Goal: Task Accomplishment & Management: Use online tool/utility

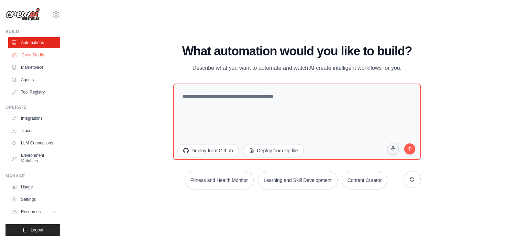
click at [29, 56] on link "Crew Studio" at bounding box center [35, 55] width 52 height 11
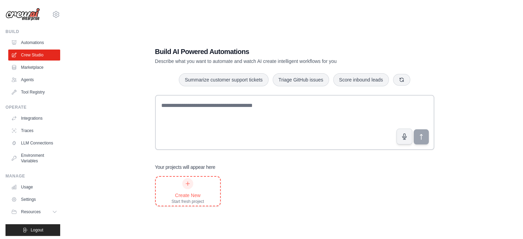
click at [197, 187] on div "Create New Start fresh project" at bounding box center [188, 191] width 33 height 26
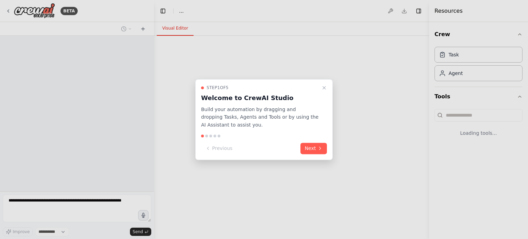
select select "****"
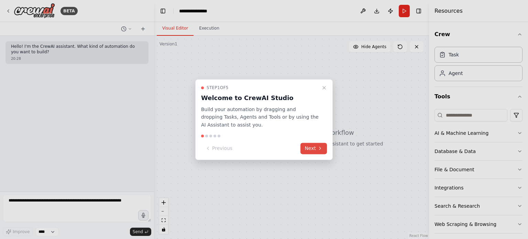
click at [305, 149] on button "Next" at bounding box center [314, 148] width 26 height 11
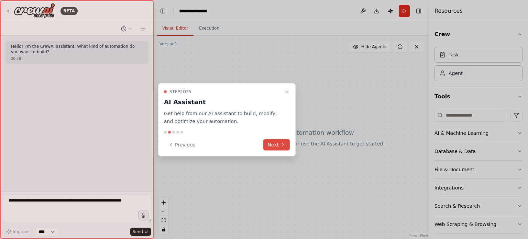
click at [282, 145] on icon at bounding box center [283, 145] width 6 height 6
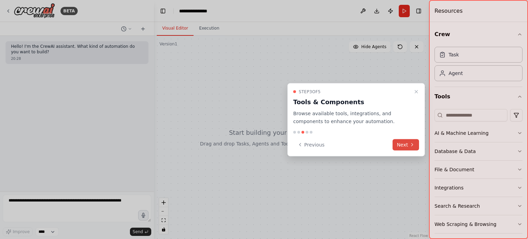
click at [404, 143] on button "Next" at bounding box center [406, 144] width 26 height 11
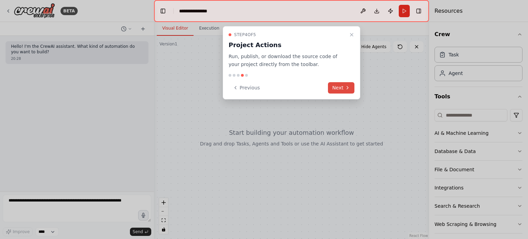
click at [345, 86] on button "Next" at bounding box center [341, 87] width 26 height 11
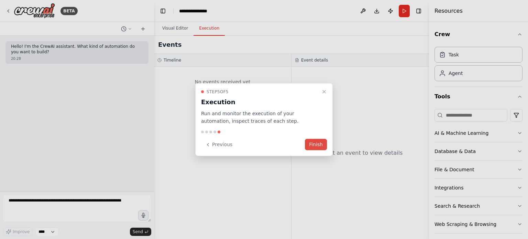
click at [315, 143] on button "Finish" at bounding box center [316, 144] width 22 height 11
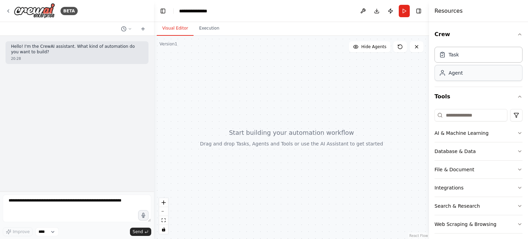
click at [462, 73] on div "Agent" at bounding box center [456, 72] width 14 height 7
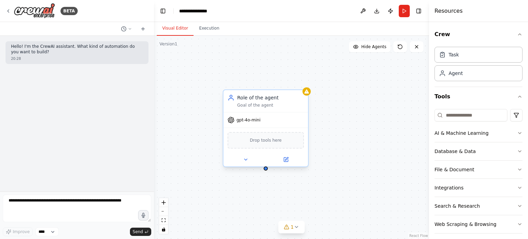
click at [251, 122] on span "gpt-4o-mini" at bounding box center [249, 120] width 24 height 6
click at [257, 122] on span "gpt-4o-mini" at bounding box center [249, 120] width 24 height 6
click at [247, 161] on icon at bounding box center [246, 160] width 6 height 6
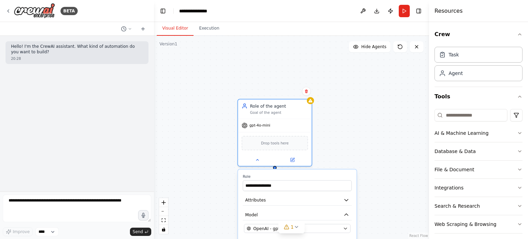
scroll to position [4, 0]
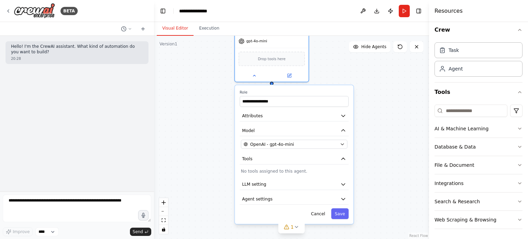
drag, startPoint x: 224, startPoint y: 176, endPoint x: 212, endPoint y: 85, distance: 91.6
click at [212, 85] on div "**********" at bounding box center [291, 137] width 275 height 203
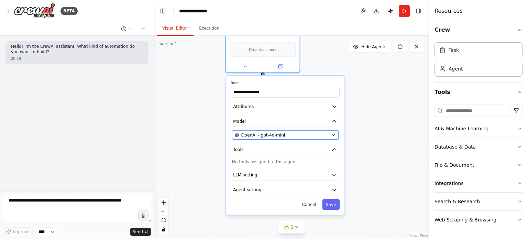
click at [276, 134] on span "OpenAI - gpt-4o-mini" at bounding box center [263, 135] width 44 height 6
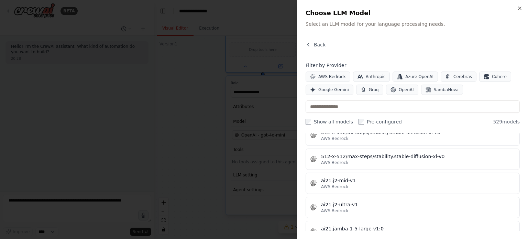
scroll to position [344, 0]
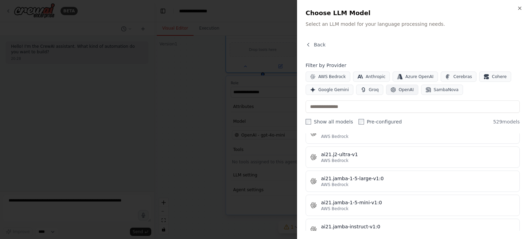
click at [399, 89] on span "OpenAI" at bounding box center [406, 90] width 15 height 6
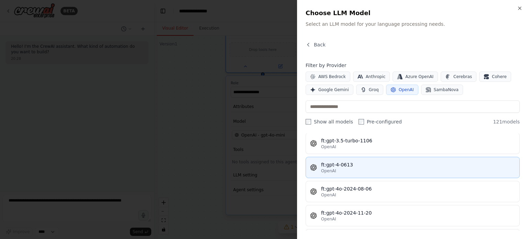
scroll to position [378, 0]
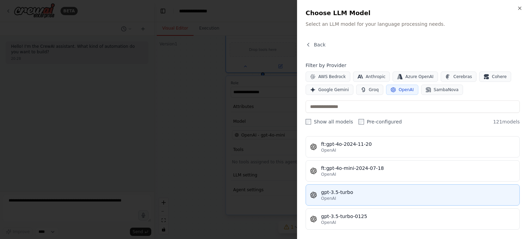
click at [360, 189] on div "gpt-3.5-turbo" at bounding box center [418, 192] width 194 height 7
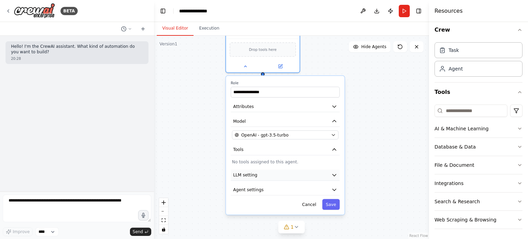
click at [260, 175] on button "LLM setting" at bounding box center [285, 175] width 109 height 11
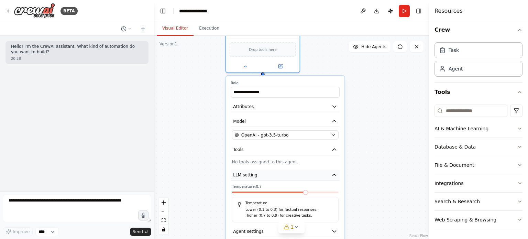
click at [295, 174] on button "LLM setting" at bounding box center [285, 175] width 109 height 11
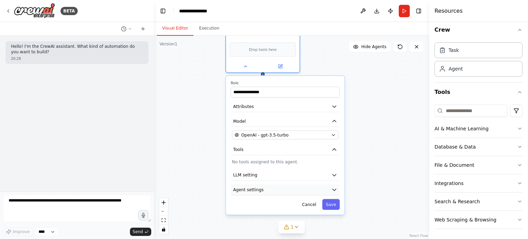
click at [275, 186] on button "Agent settings" at bounding box center [285, 189] width 109 height 11
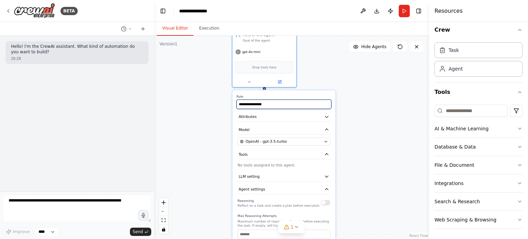
drag, startPoint x: 305, startPoint y: 108, endPoint x: 307, endPoint y: 134, distance: 26.6
click at [307, 134] on div "**********" at bounding box center [283, 224] width 103 height 268
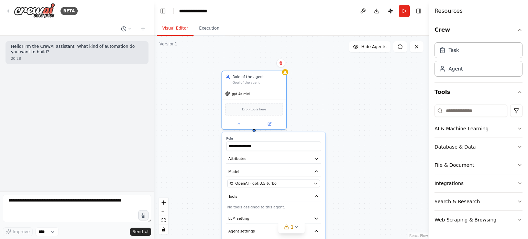
drag, startPoint x: 315, startPoint y: 76, endPoint x: 305, endPoint y: 118, distance: 43.2
click at [305, 118] on div "**********" at bounding box center [291, 137] width 275 height 203
click at [400, 45] on icon at bounding box center [400, 47] width 6 height 6
click at [278, 82] on div "Goal of the agent" at bounding box center [257, 81] width 51 height 4
click at [282, 63] on icon at bounding box center [281, 63] width 4 height 4
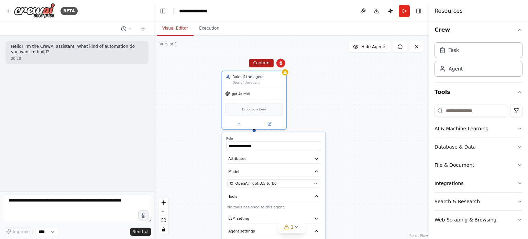
click at [263, 64] on button "Confirm" at bounding box center [261, 63] width 24 height 8
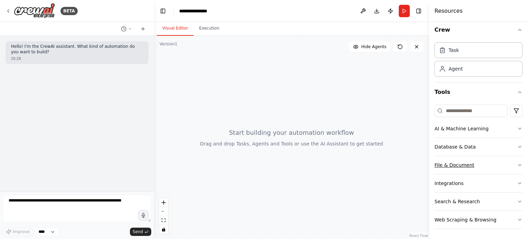
click at [511, 162] on button "File & Document" at bounding box center [479, 165] width 88 height 18
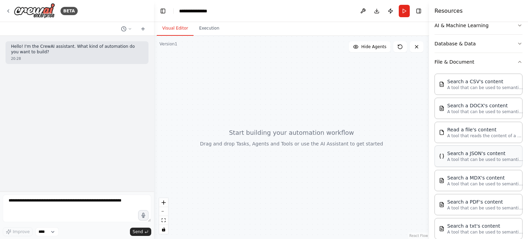
scroll to position [0, 0]
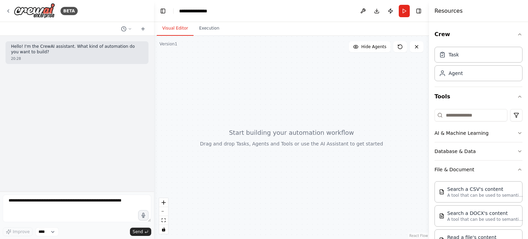
click at [270, 107] on div at bounding box center [291, 137] width 275 height 203
